Goal: Communication & Community: Answer question/provide support

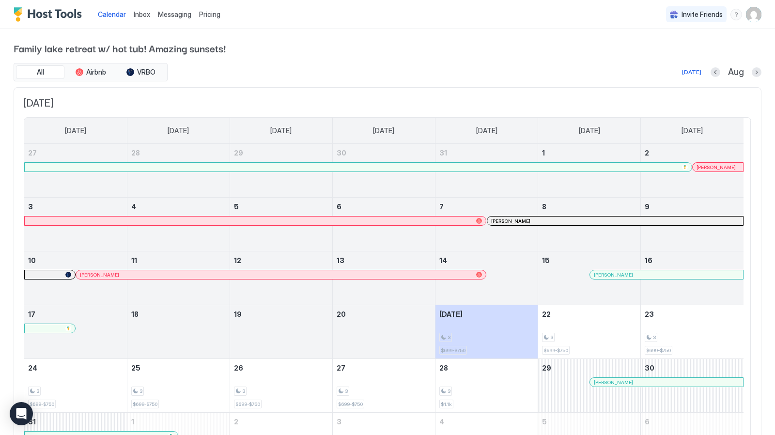
click at [182, 11] on span "Messaging" at bounding box center [174, 14] width 33 height 8
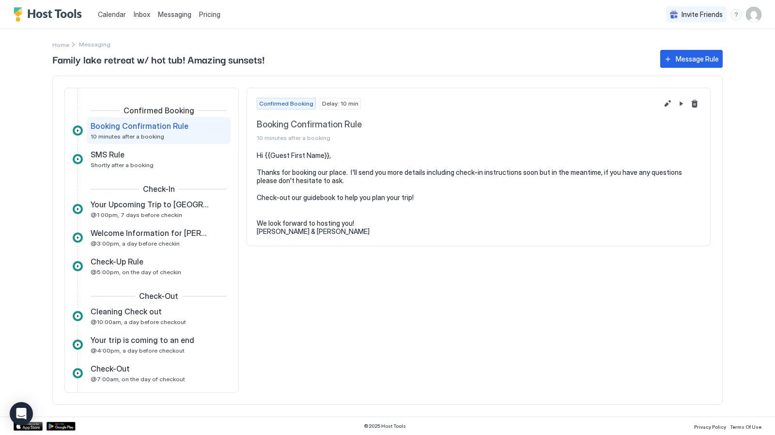
click at [145, 11] on span "Inbox" at bounding box center [142, 14] width 16 height 8
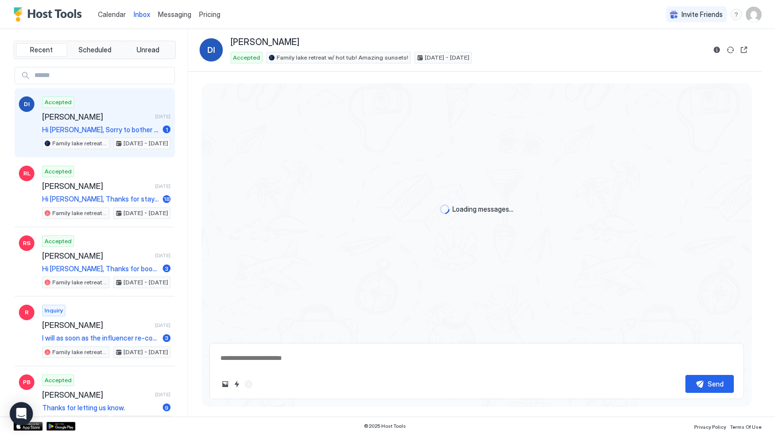
scroll to position [1829, 0]
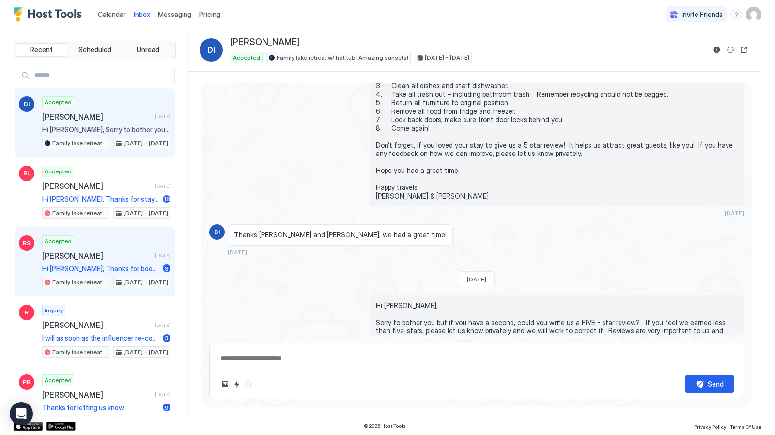
click at [106, 251] on span "[PERSON_NAME]" at bounding box center [96, 256] width 109 height 10
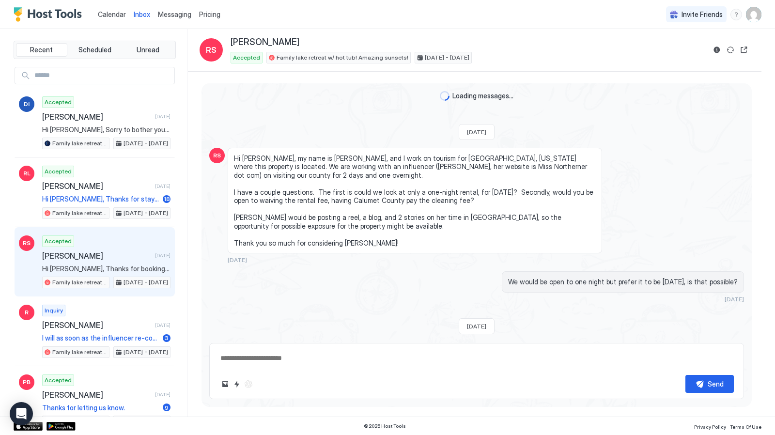
scroll to position [984, 0]
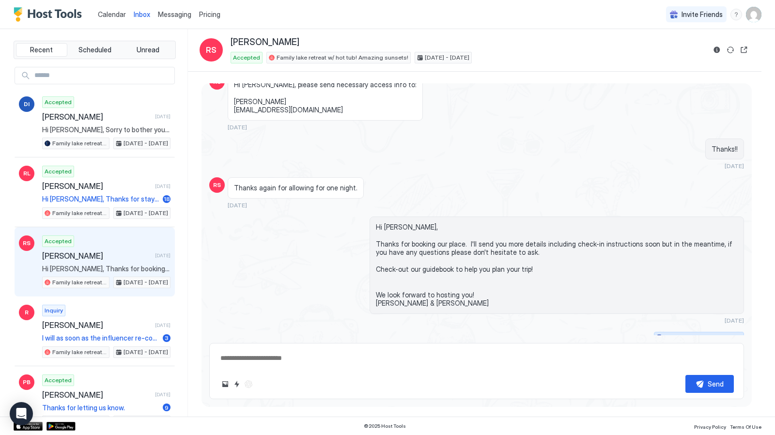
click at [729, 332] on button "Scheduled Messages" at bounding box center [699, 338] width 90 height 13
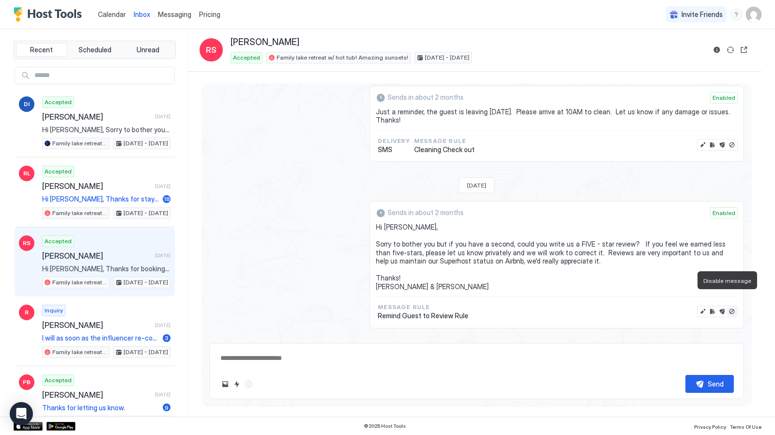
click at [727, 307] on button "Disable message" at bounding box center [732, 312] width 10 height 10
type textarea "*"
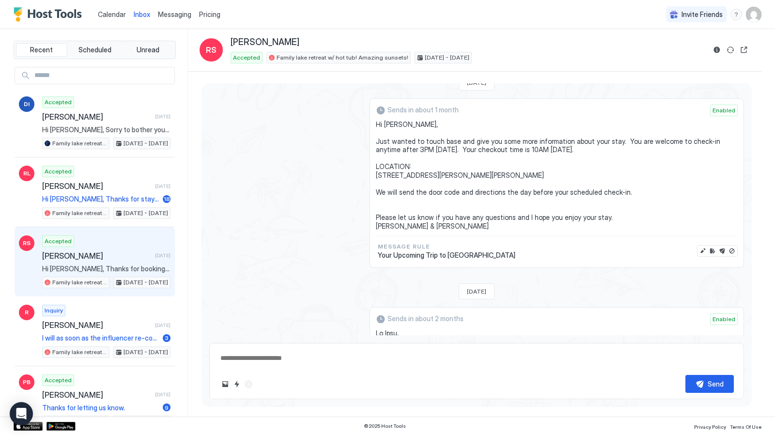
scroll to position [1201, 0]
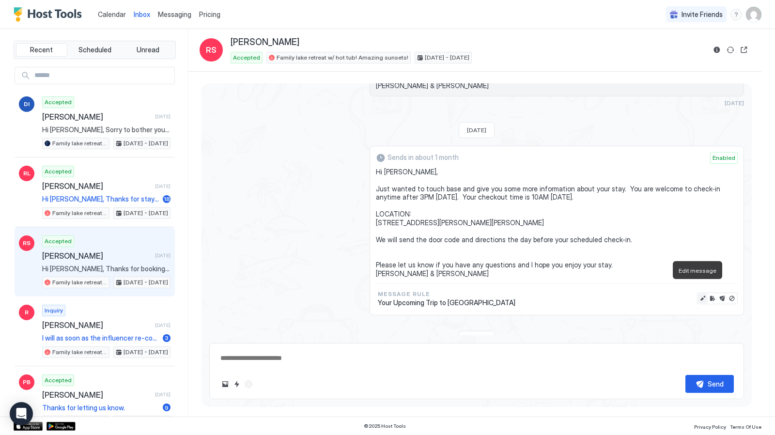
click at [698, 294] on button "Edit message" at bounding box center [703, 299] width 10 height 10
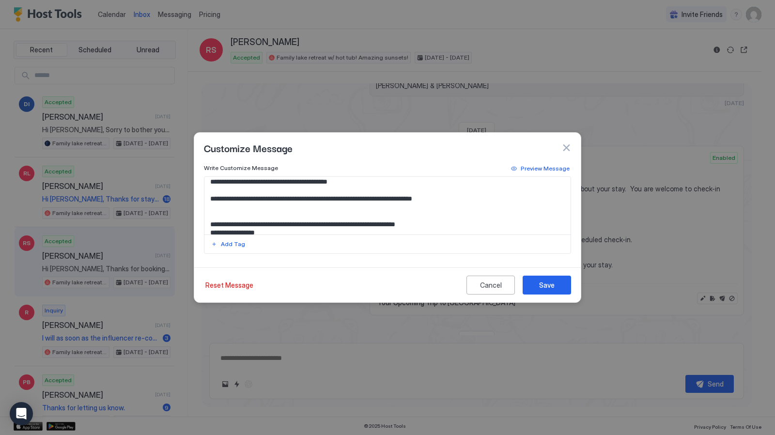
scroll to position [60, 0]
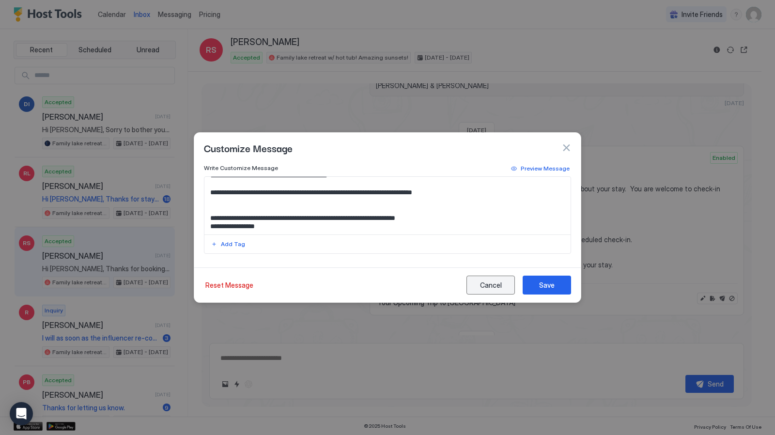
click at [492, 282] on div "Cancel" at bounding box center [491, 285] width 22 height 10
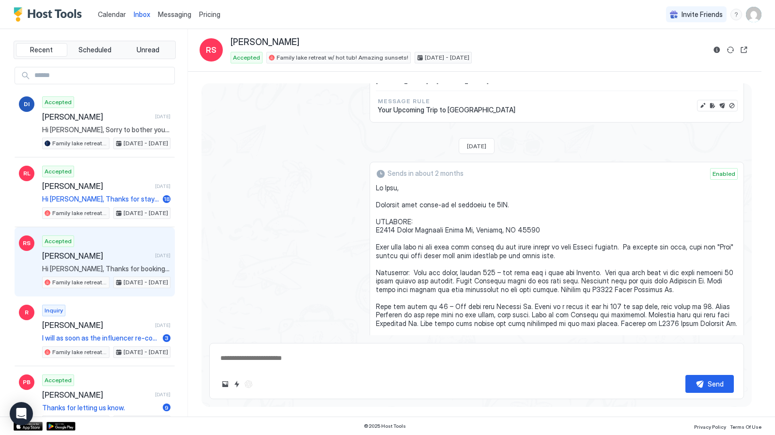
scroll to position [1395, 0]
click at [106, 12] on span "Calendar" at bounding box center [112, 14] width 28 height 8
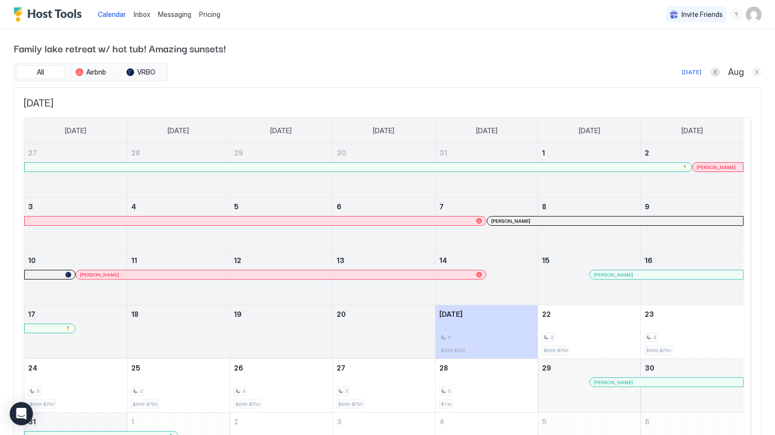
click at [752, 73] on button "Next month" at bounding box center [757, 72] width 10 height 10
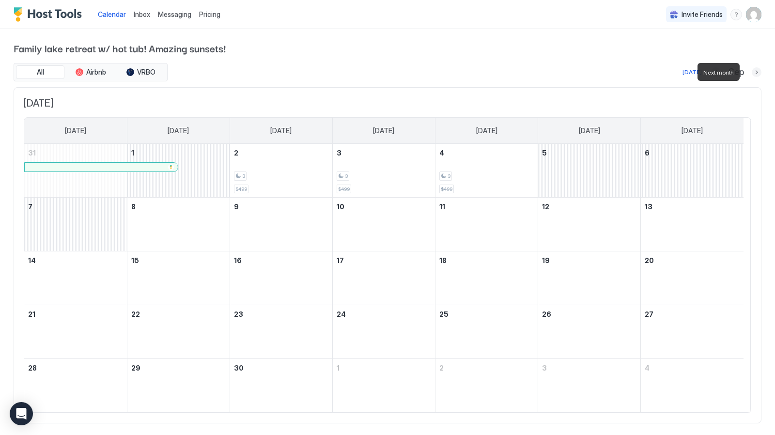
click at [752, 73] on button "Next month" at bounding box center [757, 72] width 10 height 10
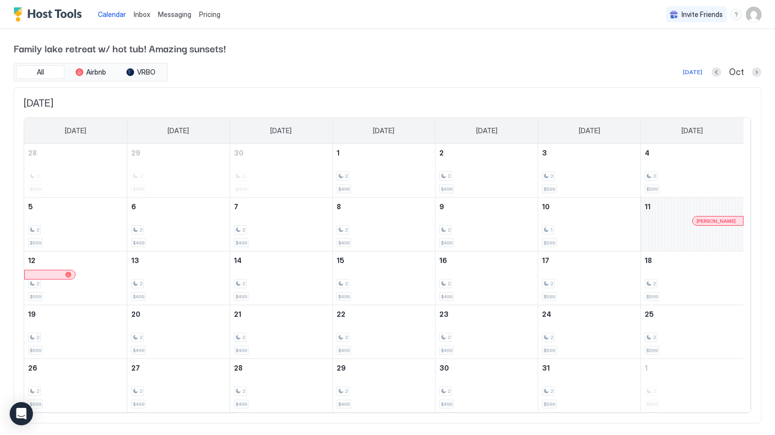
drag, startPoint x: 662, startPoint y: 233, endPoint x: 104, endPoint y: 267, distance: 559.1
click at [104, 267] on tbody "28 2 $599 29 2 $499 30 2 $499 1 2 $499 2 2 $499 3 2 $599 4 2 $599 5 2 $599 6 2 …" at bounding box center [383, 278] width 719 height 268
drag, startPoint x: 655, startPoint y: 237, endPoint x: 732, endPoint y: 222, distance: 79.0
click at [732, 222] on div "[PERSON_NAME]" at bounding box center [718, 221] width 43 height 6
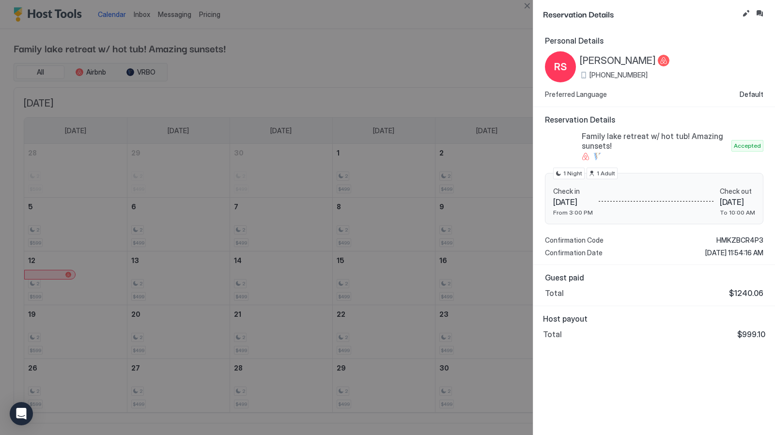
click at [496, 37] on div at bounding box center [387, 217] width 775 height 435
click at [746, 13] on button "Edit reservation" at bounding box center [746, 14] width 12 height 12
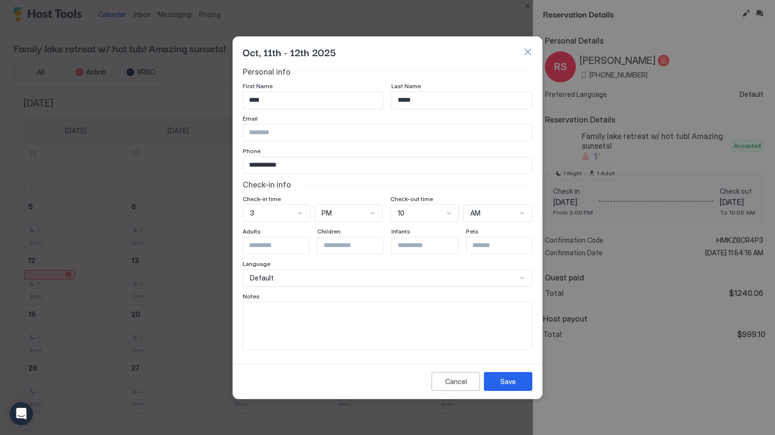
click at [337, 131] on input "Input Field" at bounding box center [387, 132] width 289 height 16
paste input "**********"
type input "**********"
click at [503, 376] on div "Save" at bounding box center [508, 381] width 16 height 10
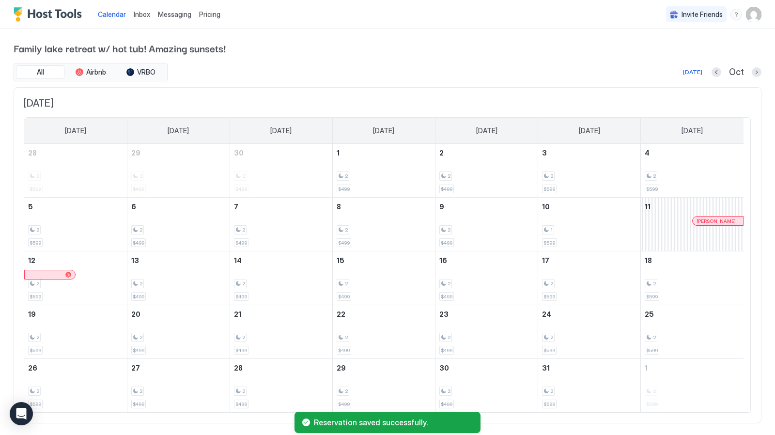
click at [184, 16] on span "Messaging" at bounding box center [174, 14] width 33 height 8
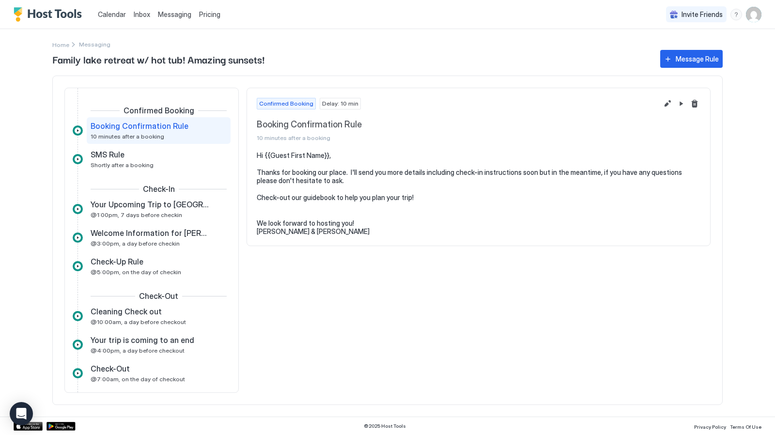
click at [146, 15] on span "Inbox" at bounding box center [142, 14] width 16 height 8
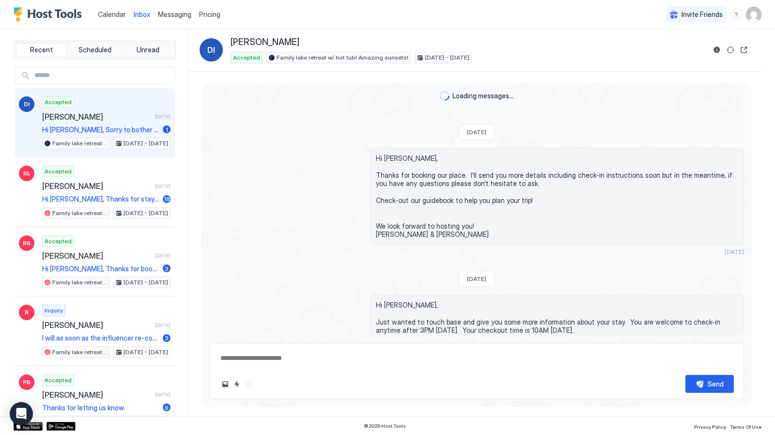
scroll to position [1829, 0]
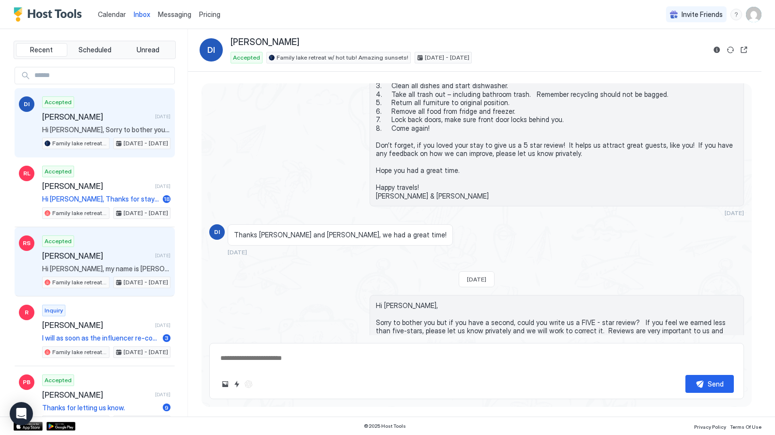
click at [125, 246] on div "Accepted [PERSON_NAME] Sense [DATE] Hi [PERSON_NAME], my name is [PERSON_NAME],…" at bounding box center [106, 261] width 128 height 53
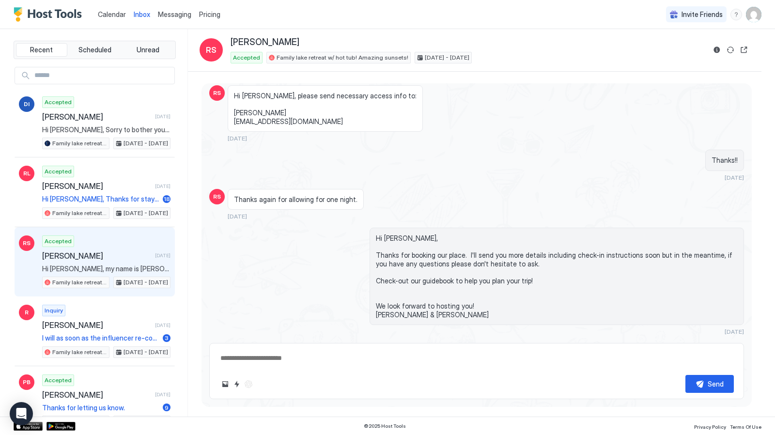
scroll to position [984, 0]
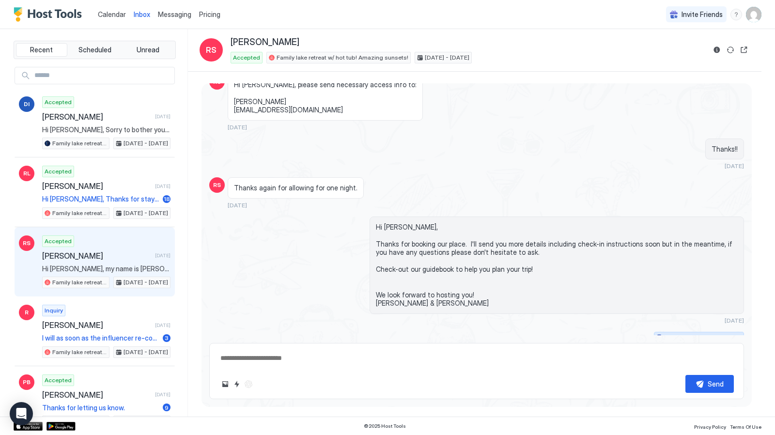
click at [733, 332] on button "Scheduled Messages" at bounding box center [699, 338] width 90 height 13
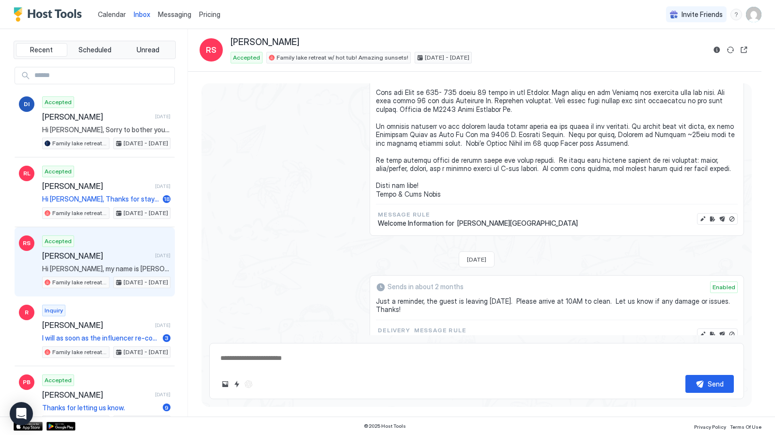
scroll to position [1638, 0]
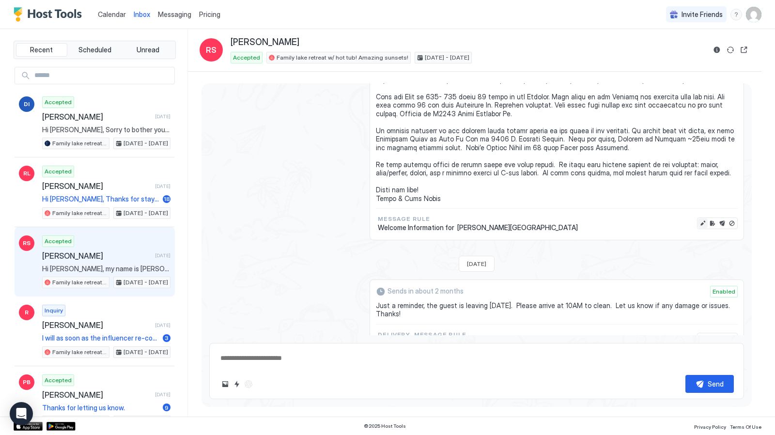
click at [698, 218] on button "Edit message" at bounding box center [703, 223] width 10 height 10
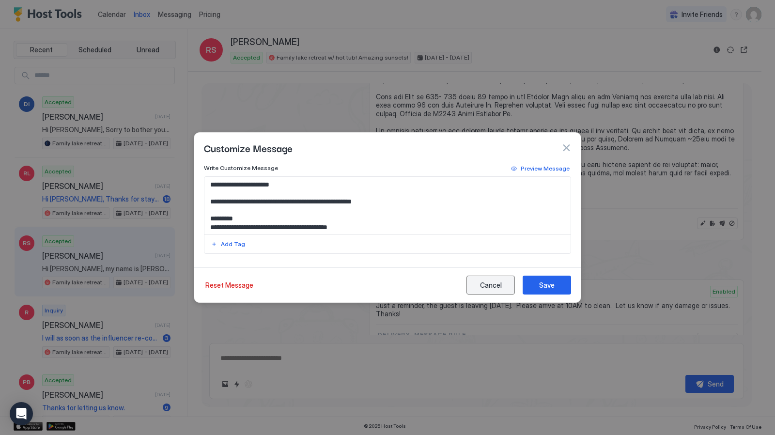
click at [504, 279] on button "Cancel" at bounding box center [490, 285] width 48 height 19
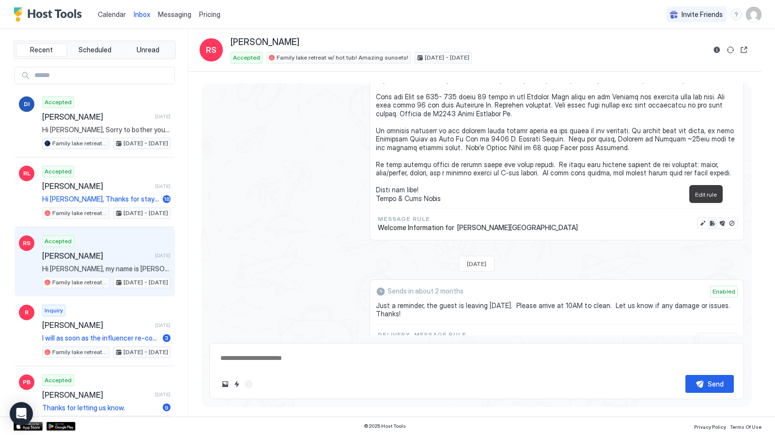
click at [708, 218] on button "Edit rule" at bounding box center [713, 223] width 10 height 10
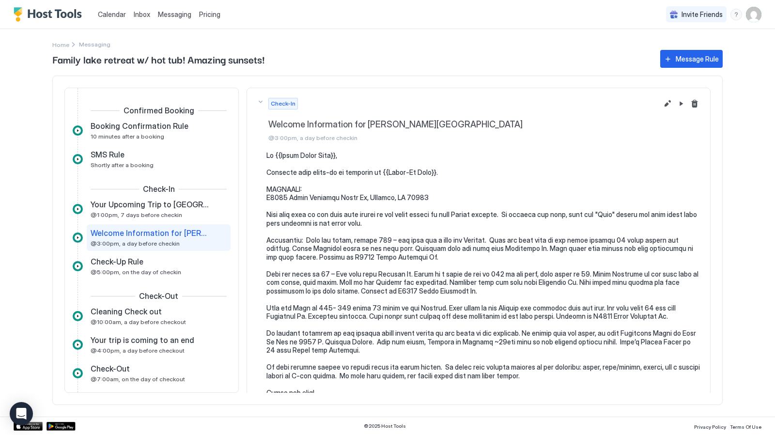
click at [61, 44] on span "Home" at bounding box center [60, 44] width 17 height 7
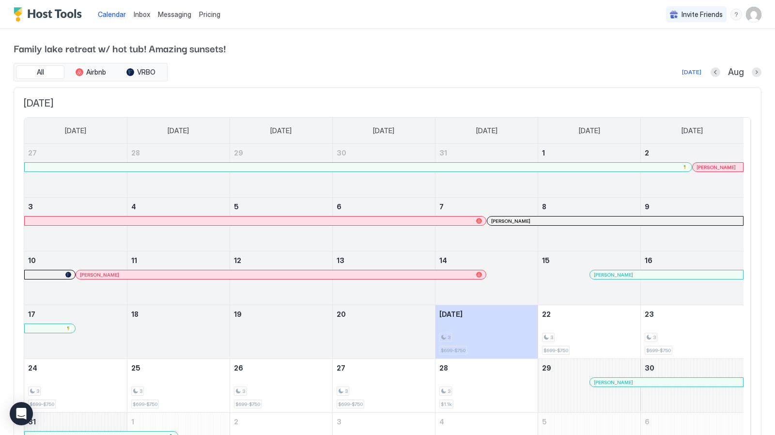
click at [180, 15] on span "Messaging" at bounding box center [174, 14] width 33 height 8
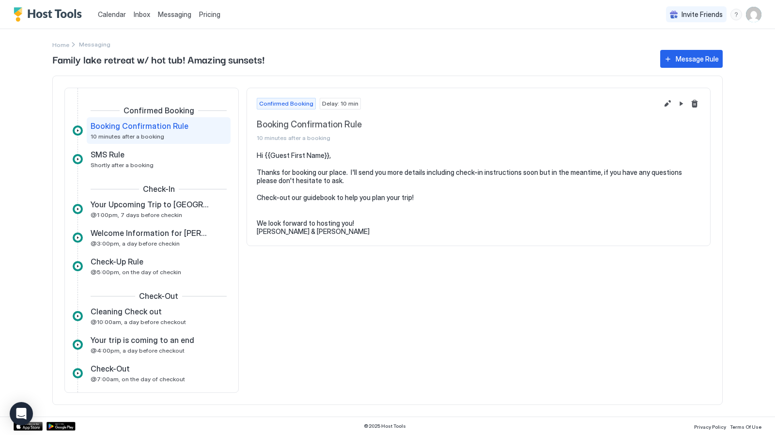
click at [137, 16] on span "Inbox" at bounding box center [142, 14] width 16 height 8
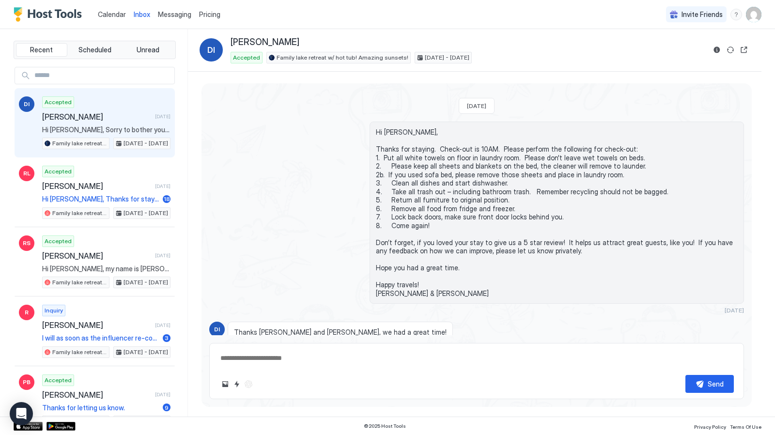
scroll to position [1732, 0]
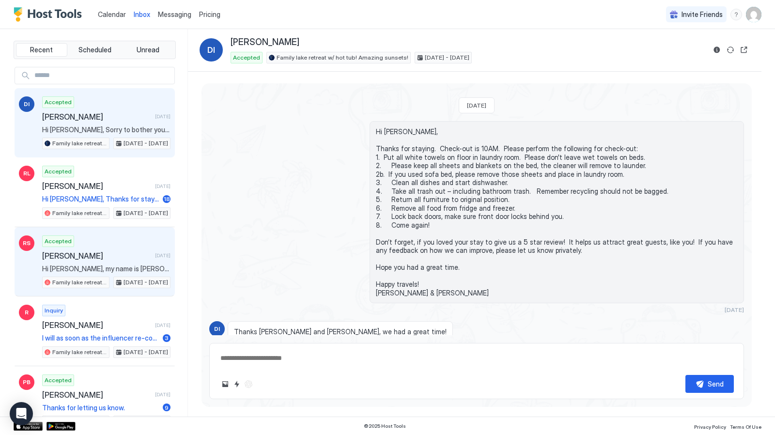
click at [116, 242] on div "Accepted [PERSON_NAME] Sense [DATE] Hi [PERSON_NAME], my name is [PERSON_NAME],…" at bounding box center [106, 261] width 128 height 53
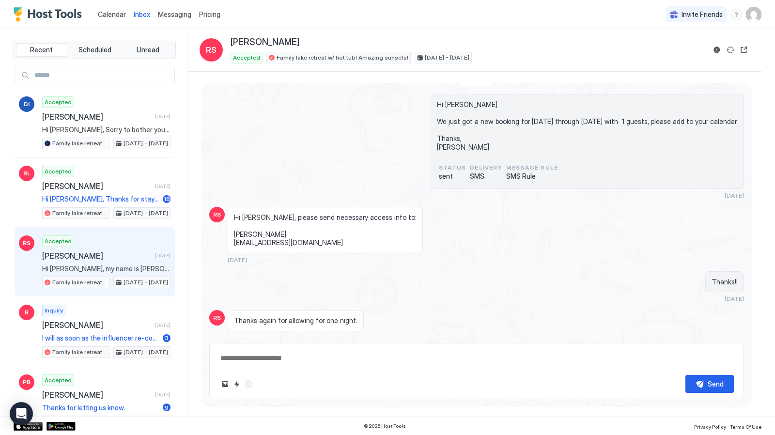
scroll to position [984, 0]
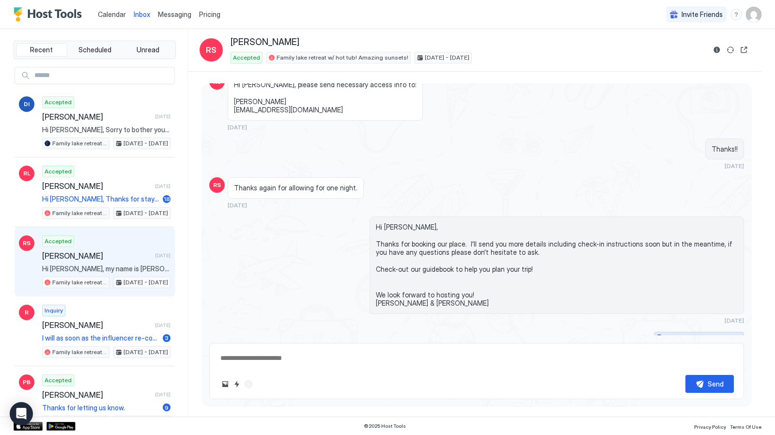
click at [729, 332] on button "Scheduled Messages" at bounding box center [699, 338] width 90 height 13
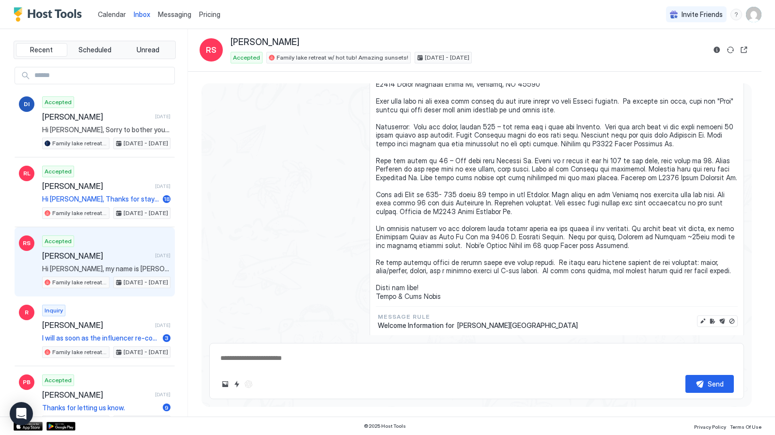
scroll to position [1541, 0]
click at [727, 315] on button "Disable message" at bounding box center [732, 320] width 10 height 10
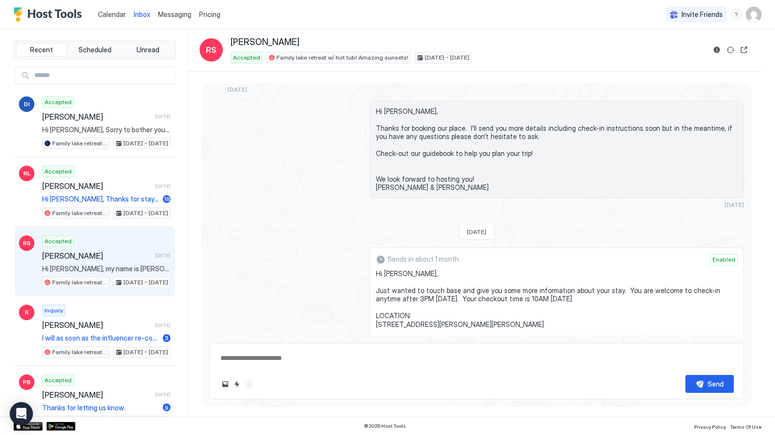
scroll to position [1056, 0]
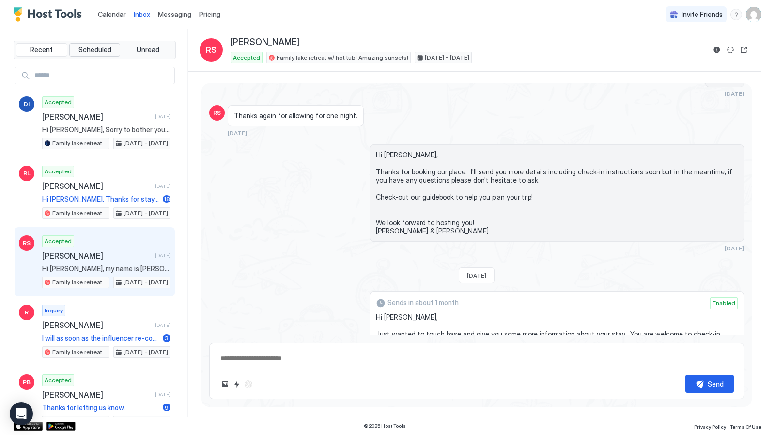
click at [85, 49] on span "Scheduled" at bounding box center [94, 50] width 33 height 9
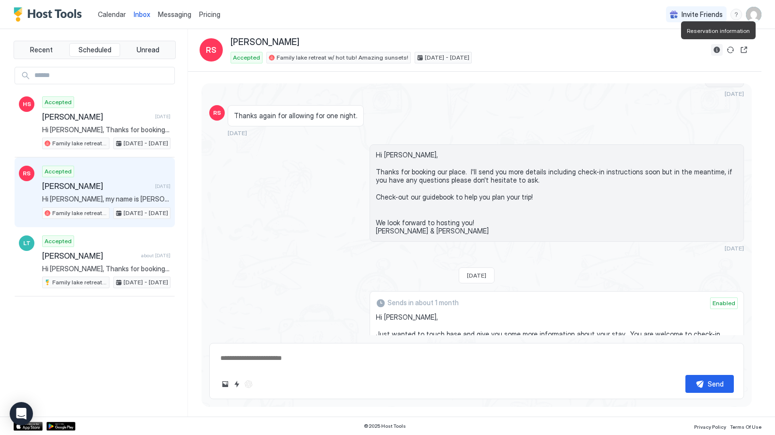
click at [717, 51] on button "Reservation information" at bounding box center [717, 50] width 12 height 12
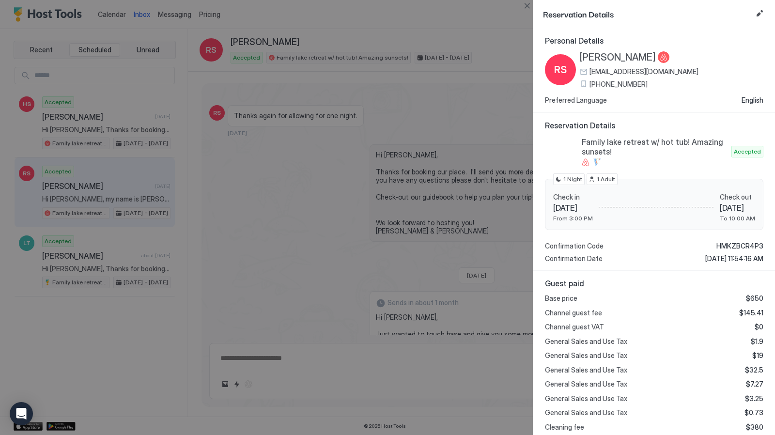
click at [511, 25] on div at bounding box center [387, 217] width 775 height 435
click at [762, 15] on button "Edit reservation" at bounding box center [760, 14] width 12 height 12
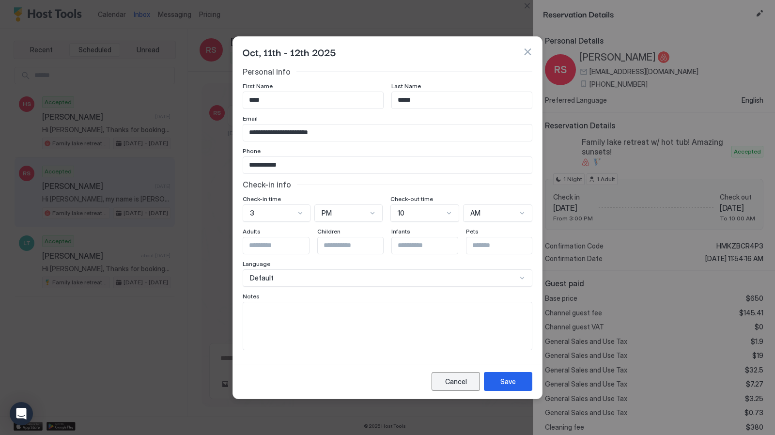
click at [462, 381] on div "Cancel" at bounding box center [456, 381] width 22 height 10
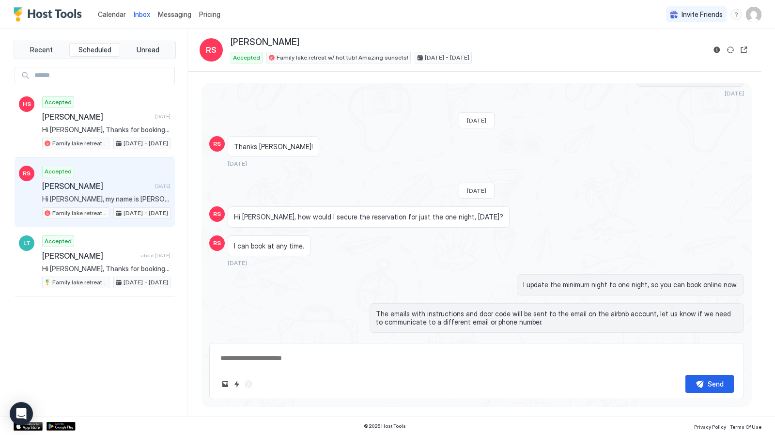
scroll to position [572, 0]
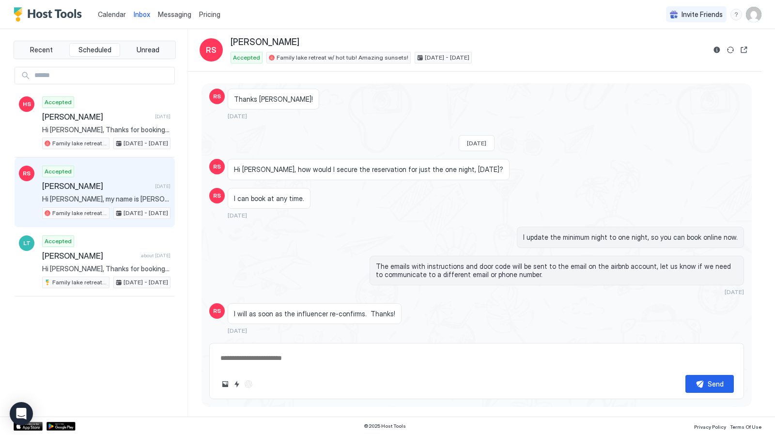
click at [110, 11] on span "Calendar" at bounding box center [112, 14] width 28 height 8
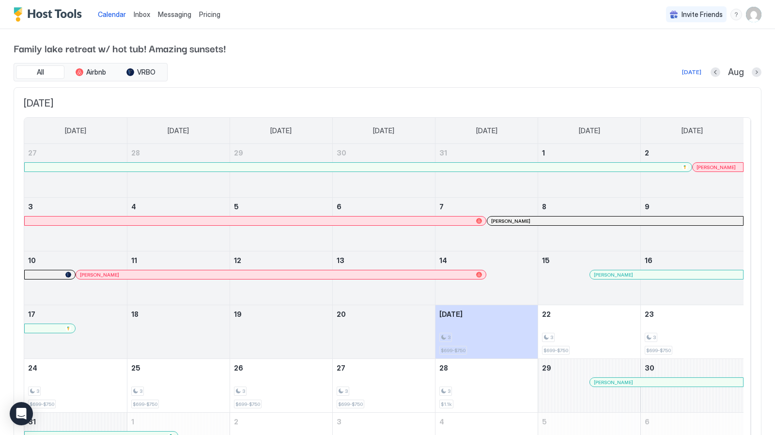
click at [730, 14] on div "menu" at bounding box center [736, 15] width 12 height 12
click at [652, 27] on span "Help Center" at bounding box center [645, 28] width 37 height 9
click at [752, 74] on button "Next month" at bounding box center [757, 72] width 10 height 10
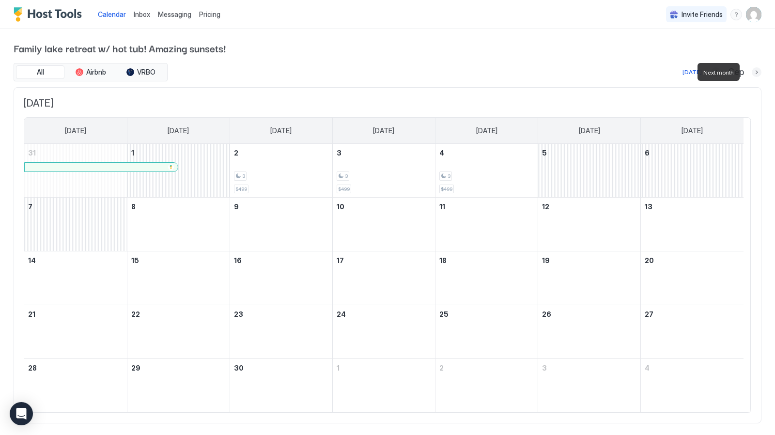
click at [752, 74] on button "Next month" at bounding box center [757, 72] width 10 height 10
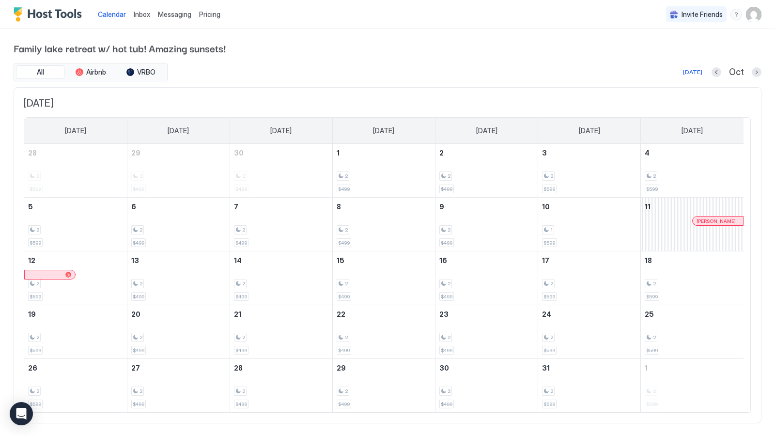
click at [685, 225] on div "October 11, 2025" at bounding box center [692, 224] width 103 height 53
drag, startPoint x: 685, startPoint y: 225, endPoint x: 737, endPoint y: 100, distance: 134.7
click at [737, 100] on span "[DATE]" at bounding box center [388, 103] width 728 height 12
click at [713, 218] on div at bounding box center [714, 221] width 8 height 8
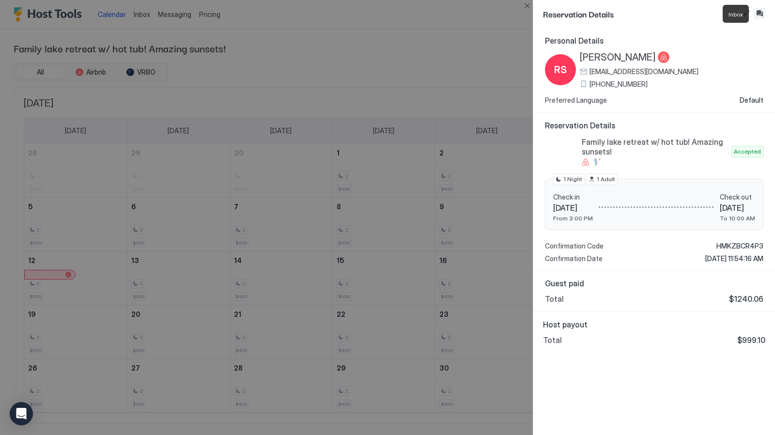
click at [762, 13] on button "Inbox" at bounding box center [760, 14] width 12 height 12
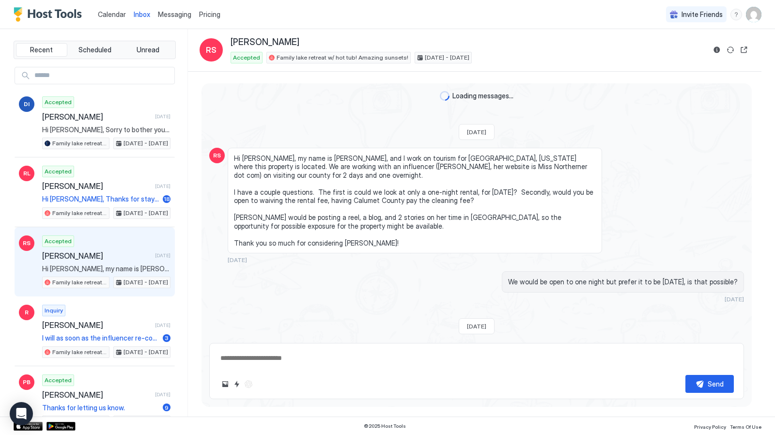
scroll to position [984, 0]
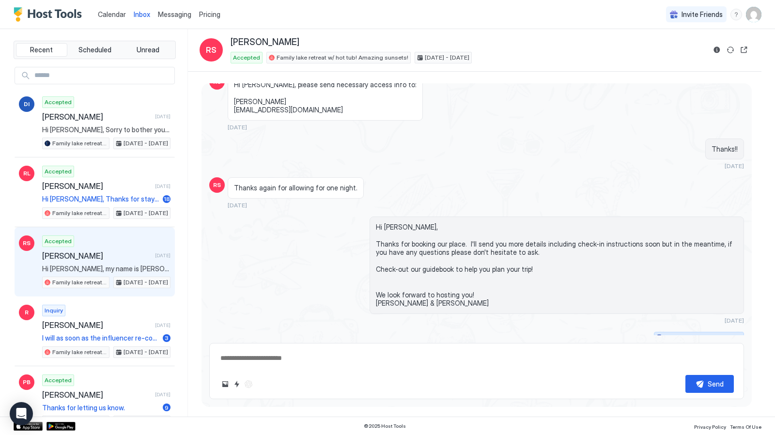
click at [730, 332] on button "Scheduled Messages" at bounding box center [699, 338] width 90 height 13
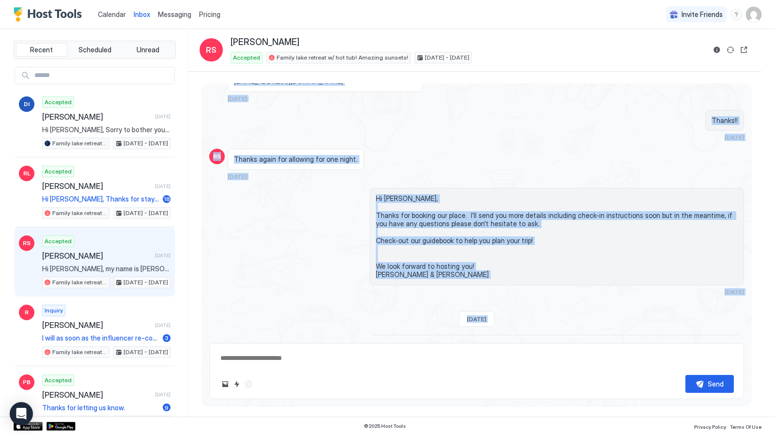
scroll to position [947, 0]
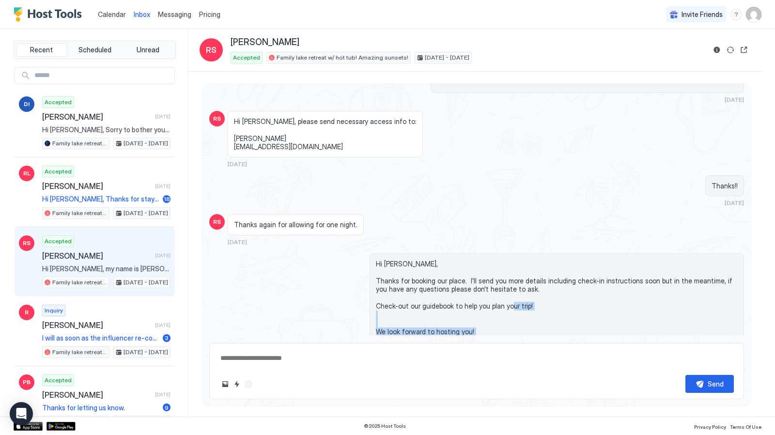
drag, startPoint x: 434, startPoint y: 285, endPoint x: 390, endPoint y: 306, distance: 49.0
click at [390, 306] on div "Loading messages... [DATE] RS Hi [PERSON_NAME], my name is [PERSON_NAME], and I…" at bounding box center [477, 184] width 550 height 2097
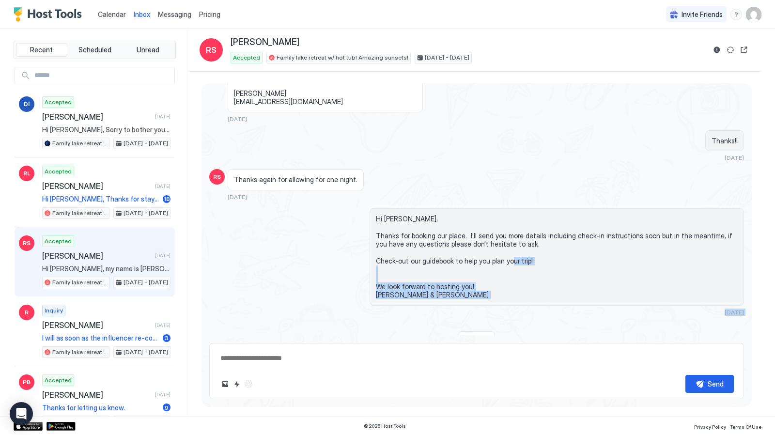
scroll to position [1238, 0]
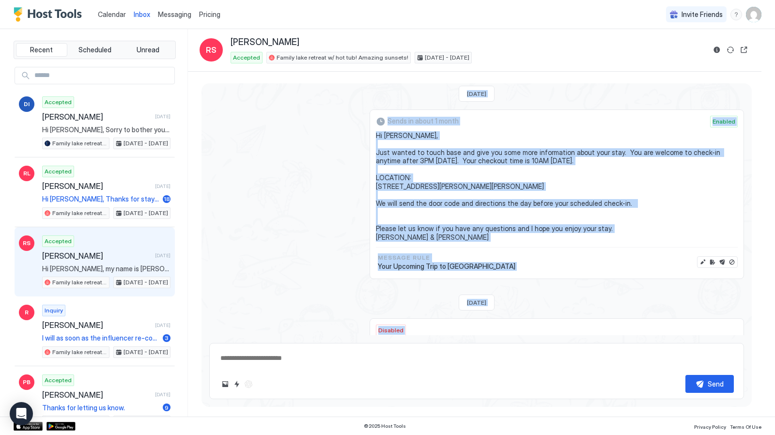
click at [351, 267] on div "Sends in about 1 month Enabled Hi [PERSON_NAME], Just wanted to touch base and …" at bounding box center [476, 194] width 535 height 170
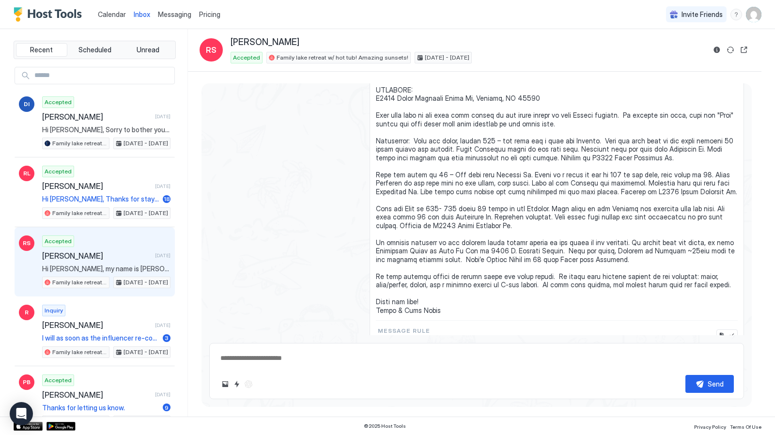
scroll to position [1528, 0]
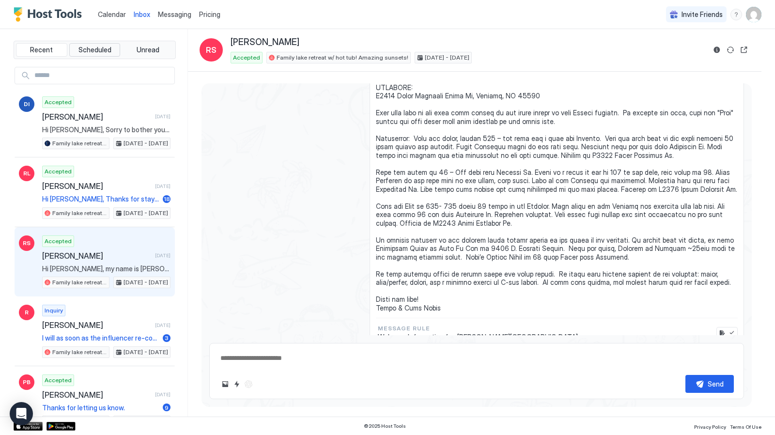
click at [93, 49] on span "Scheduled" at bounding box center [94, 50] width 33 height 9
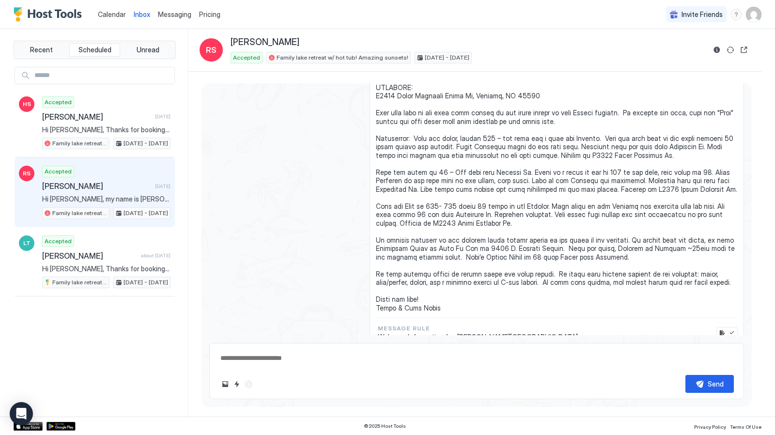
click at [161, 15] on span "Messaging" at bounding box center [174, 14] width 33 height 8
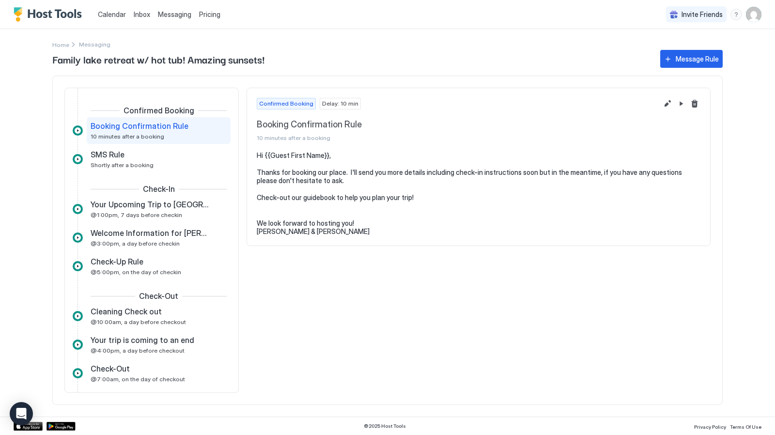
click at [114, 11] on span "Calendar" at bounding box center [112, 14] width 28 height 8
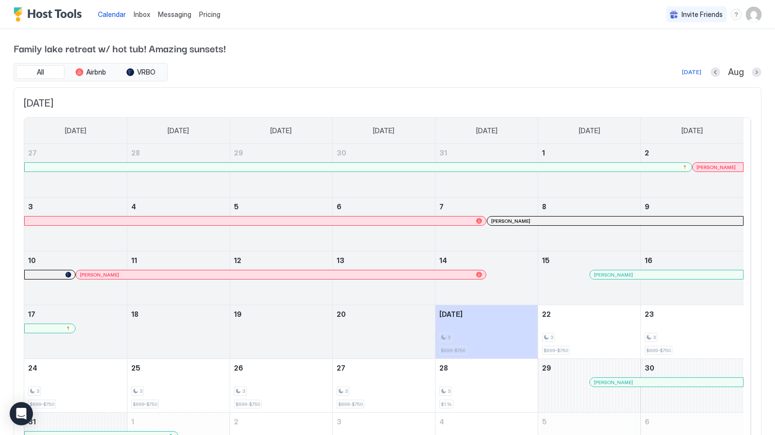
click at [141, 15] on span "Inbox" at bounding box center [142, 14] width 16 height 8
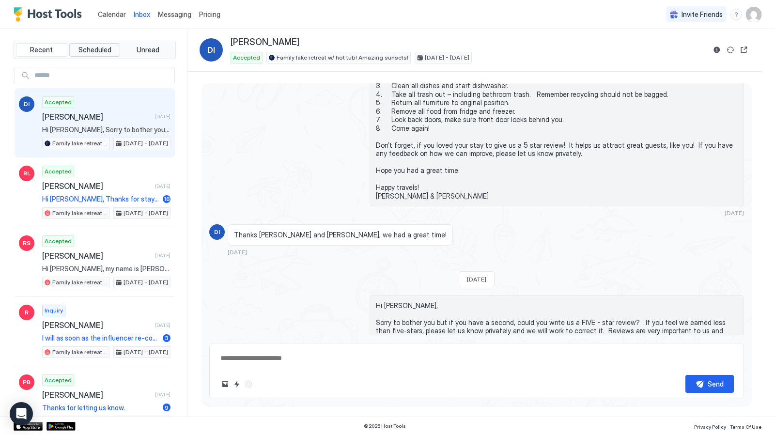
click at [94, 47] on span "Scheduled" at bounding box center [94, 50] width 33 height 9
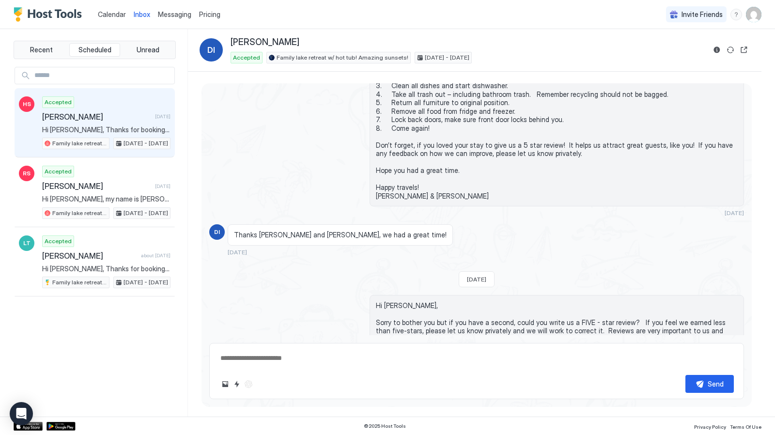
click at [94, 128] on span "Hi [PERSON_NAME], Thanks for booking our place. I'll send you more details incl…" at bounding box center [106, 129] width 128 height 9
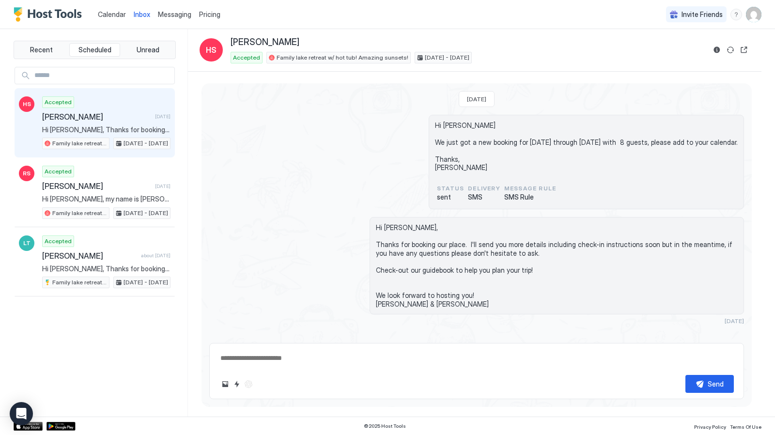
scroll to position [16, 0]
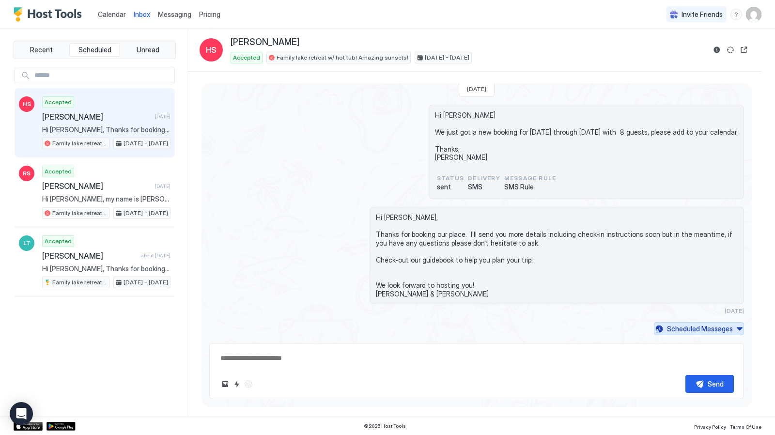
click at [732, 328] on button "Scheduled Messages" at bounding box center [699, 328] width 90 height 13
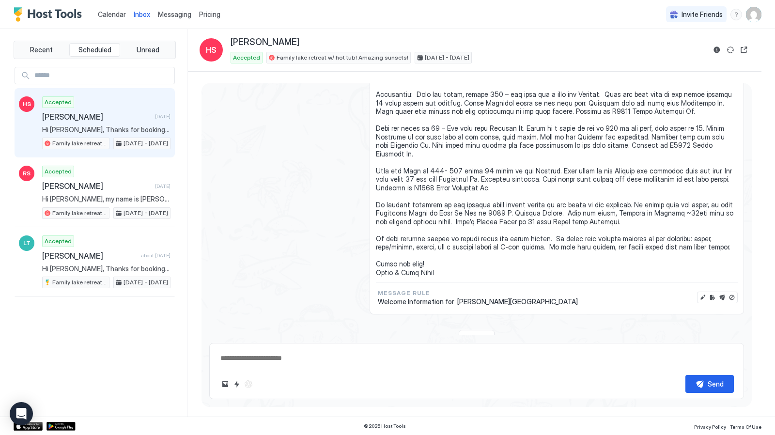
scroll to position [590, 0]
type textarea "*"
